Goal: Task Accomplishment & Management: Manage account settings

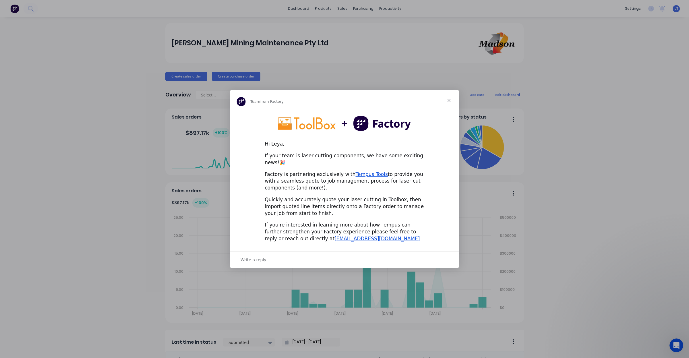
click at [450, 102] on span "Close" at bounding box center [449, 100] width 21 height 21
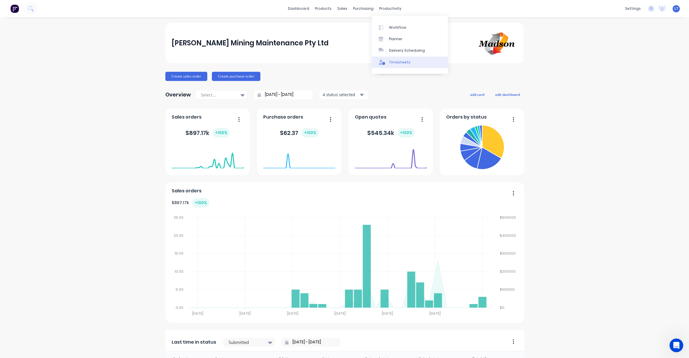
click at [401, 65] on div "Timesheets" at bounding box center [400, 62] width 22 height 5
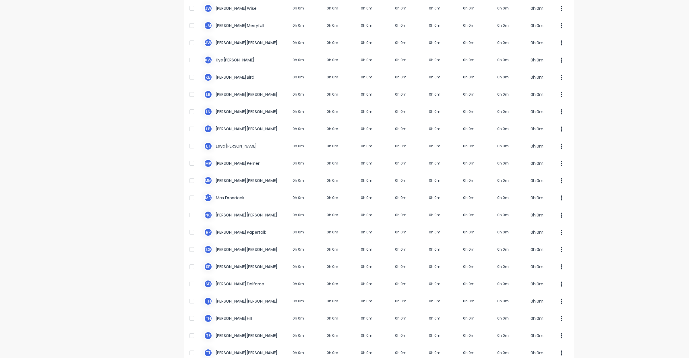
scroll to position [227, 0]
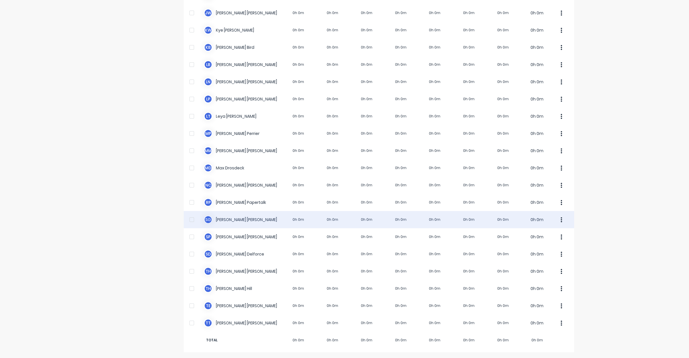
click at [465, 220] on div "S G Sarah Goldsmith 0h 0m 0h 0m 0h 0m 0h 0m 0h 0m 0h 0m 0h 0m 0h 0m" at bounding box center [379, 219] width 390 height 17
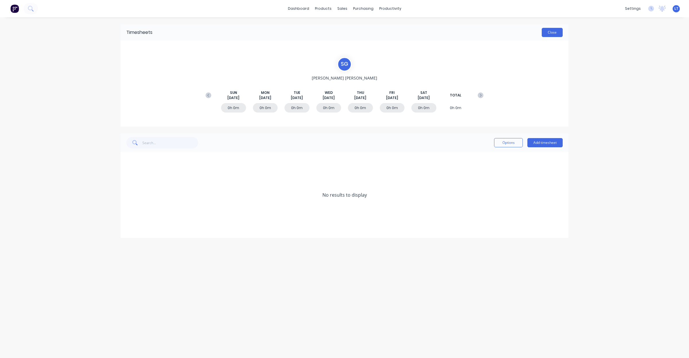
click at [552, 33] on button "Close" at bounding box center [552, 32] width 21 height 9
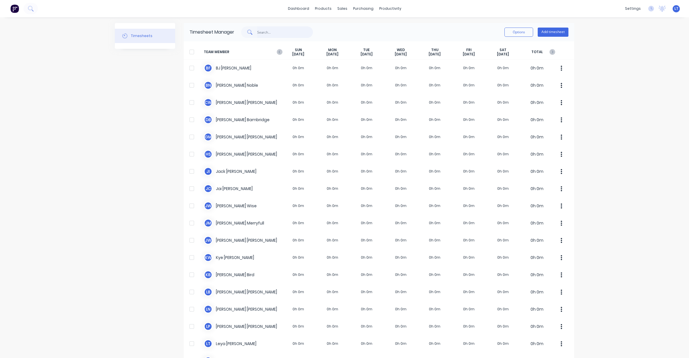
click at [272, 32] on input "text" at bounding box center [285, 31] width 56 height 11
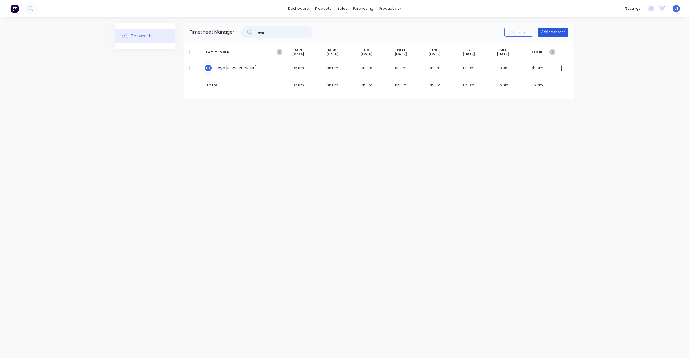
type input "leya"
click at [555, 30] on button "Add timesheet" at bounding box center [553, 32] width 31 height 9
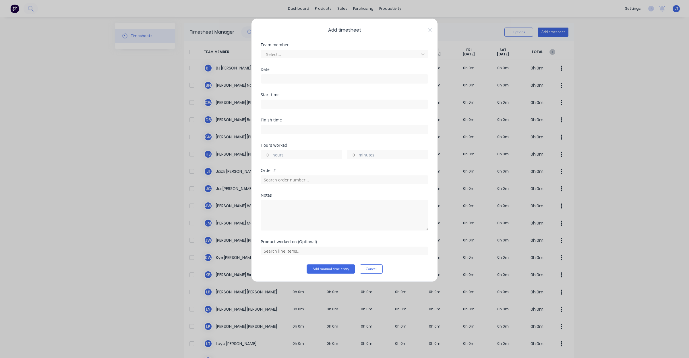
click at [329, 53] on div at bounding box center [340, 54] width 150 height 7
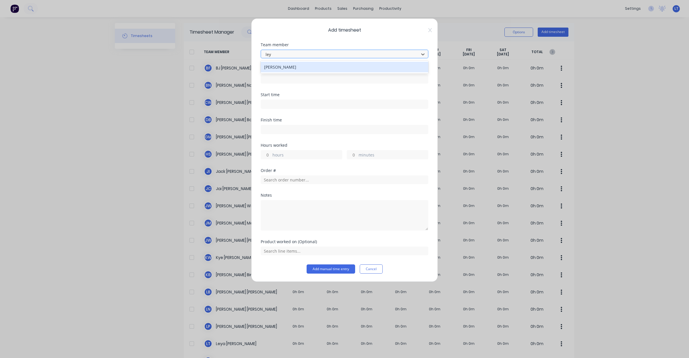
type input "leya"
click at [321, 67] on div "[PERSON_NAME]" at bounding box center [345, 67] width 168 height 11
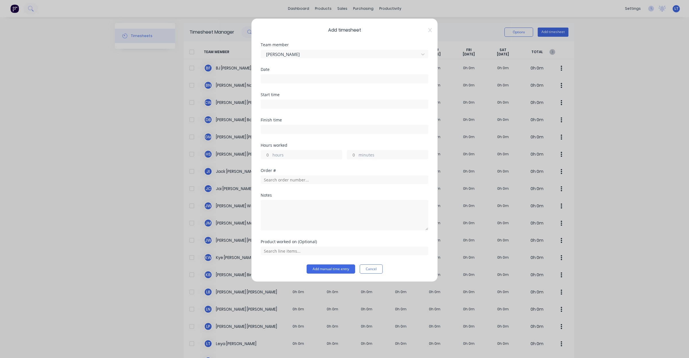
click at [317, 77] on input at bounding box center [344, 79] width 167 height 9
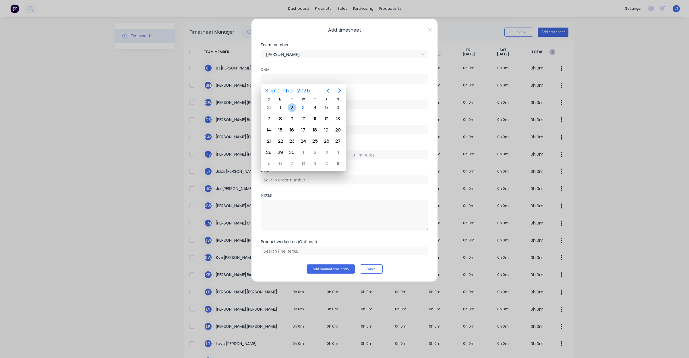
click at [293, 107] on div "2" at bounding box center [292, 107] width 9 height 9
type input "02/09/2025"
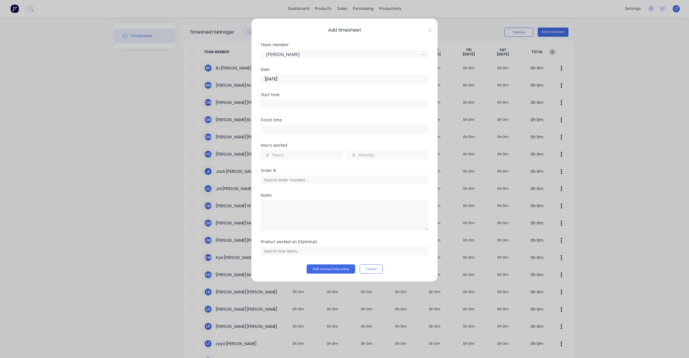
click at [269, 154] on input "hours" at bounding box center [266, 154] width 10 height 9
type input "8"
click at [328, 270] on button "Add manual time entry" at bounding box center [331, 268] width 49 height 9
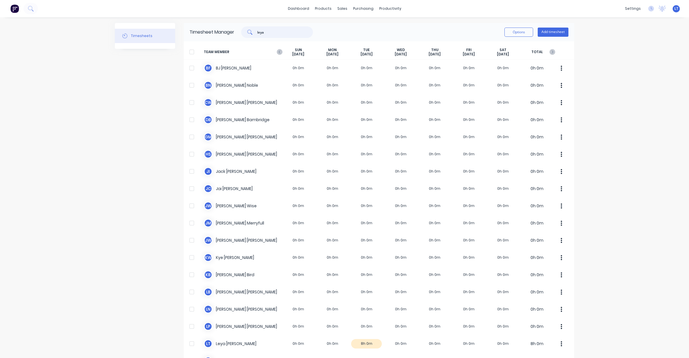
click at [280, 36] on input "leya" at bounding box center [285, 31] width 56 height 11
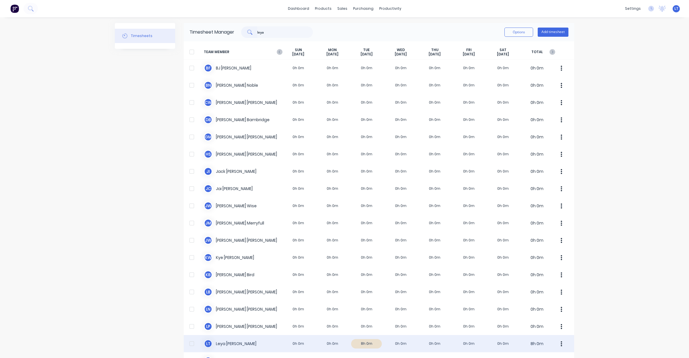
click at [331, 343] on div "L T Leya Thompson 0h 0m 0h 0m 8h 0m 0h 0m 0h 0m 0h 0m 0h 0m 8h 0m" at bounding box center [379, 343] width 390 height 17
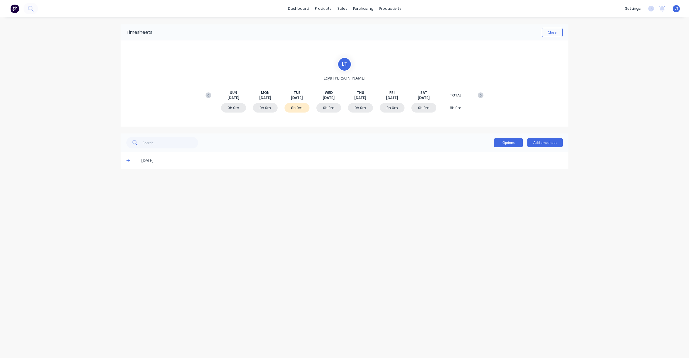
click at [511, 143] on button "Options" at bounding box center [508, 142] width 29 height 9
click at [556, 187] on div "Timesheets Close L T Leya Thompson SUN Aug 31st MON Sep 1st TUE Sep 2nd WED Sep…" at bounding box center [344, 181] width 459 height 329
click at [541, 147] on button "Add timesheet" at bounding box center [544, 142] width 35 height 9
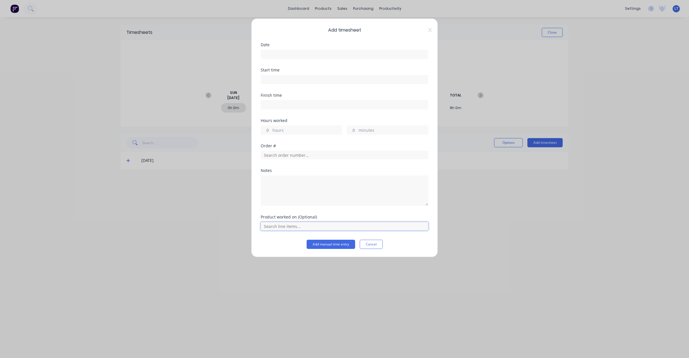
click at [355, 226] on input "text" at bounding box center [345, 226] width 168 height 9
click at [377, 250] on div "Add timesheet Date Start time Finish time Hours worked hours minutes Order # No…" at bounding box center [344, 137] width 187 height 239
click at [374, 246] on button "Cancel" at bounding box center [371, 244] width 23 height 9
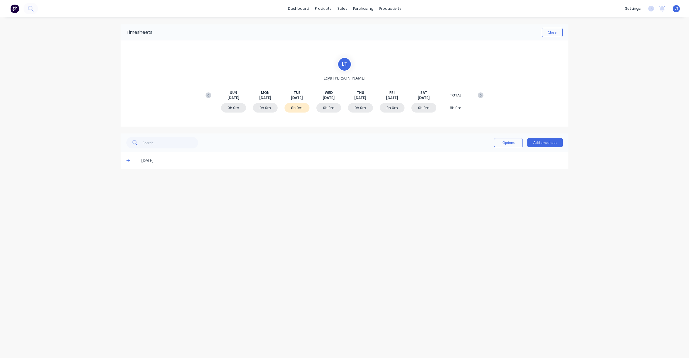
click at [382, 218] on div "Timesheets Close L T Leya Thompson SUN Aug 31st MON Sep 1st TUE Sep 2nd WED Sep…" at bounding box center [344, 181] width 459 height 329
drag, startPoint x: 382, startPoint y: 218, endPoint x: 329, endPoint y: 207, distance: 53.7
click at [329, 207] on div "Timesheets Close L T Leya Thompson SUN Aug 31st MON Sep 1st TUE Sep 2nd WED Sep…" at bounding box center [344, 181] width 459 height 329
click at [550, 32] on button "Close" at bounding box center [552, 32] width 21 height 9
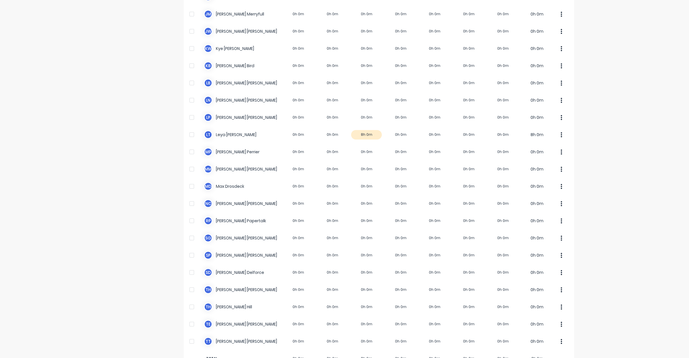
scroll to position [227, 0]
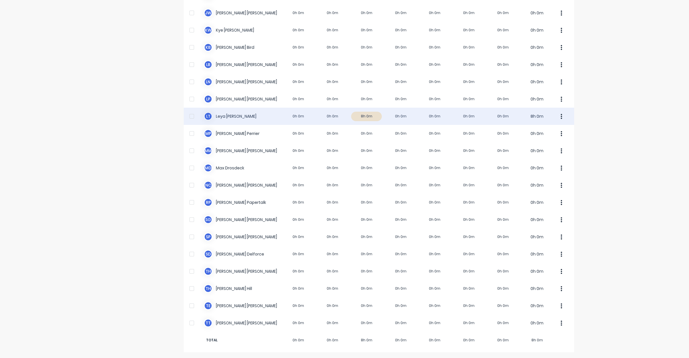
click at [561, 114] on icon "button" at bounding box center [561, 116] width 1 height 6
click at [524, 131] on div "Approve" at bounding box center [539, 132] width 44 height 8
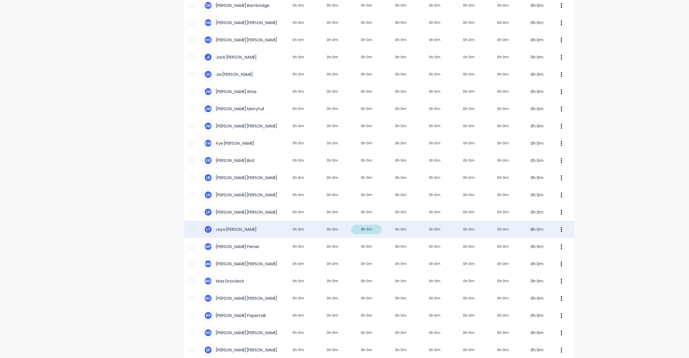
scroll to position [0, 0]
